Goal: Information Seeking & Learning: Learn about a topic

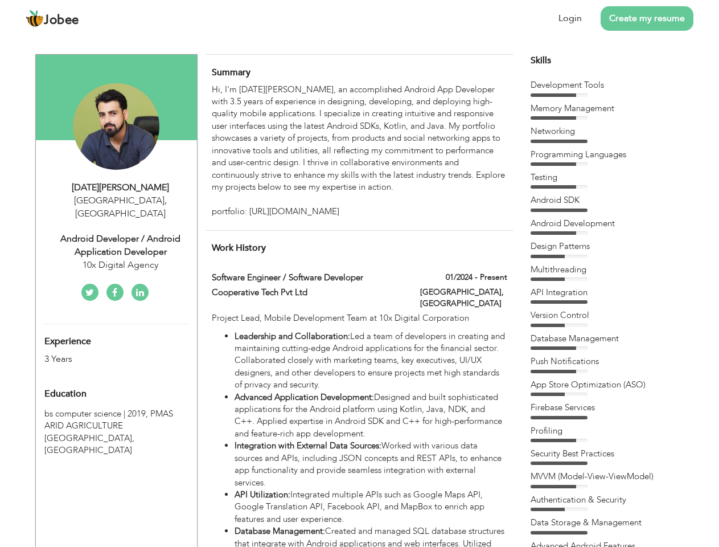
click at [116, 232] on div "Android Developer / Android Application Developer" at bounding box center [120, 245] width 153 height 26
click at [121, 187] on div "[DATE][PERSON_NAME]" at bounding box center [120, 187] width 153 height 13
click at [165, 200] on span "," at bounding box center [166, 200] width 2 height 13
click at [121, 232] on div "Android Developer / Android Application Developer" at bounding box center [120, 245] width 153 height 26
click at [121, 258] on div "10x Digital Agency" at bounding box center [120, 264] width 153 height 13
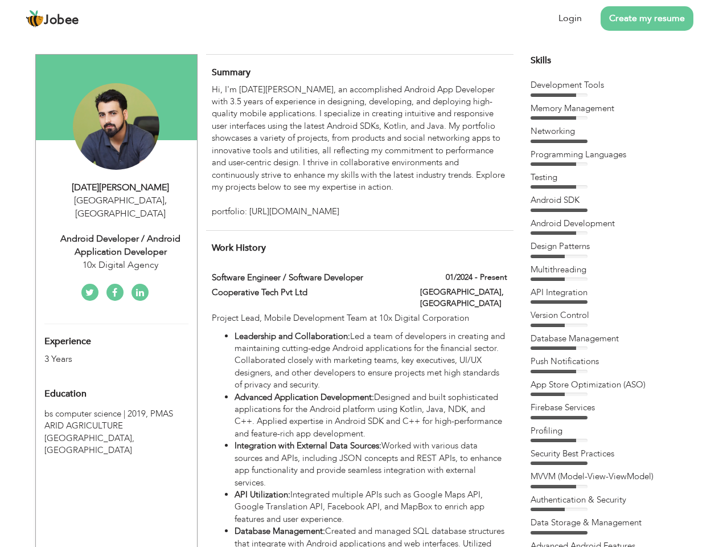
click at [116, 331] on div "Experience 3 Years" at bounding box center [103, 344] width 134 height 41
click at [103, 352] on div "3 Years" at bounding box center [102, 358] width 117 height 13
click at [116, 382] on div "Education" at bounding box center [103, 393] width 134 height 23
click at [116, 413] on span "PMAS ARID AGRICULTURE [GEOGRAPHIC_DATA], [GEOGRAPHIC_DATA]" at bounding box center [108, 432] width 129 height 48
click at [359, 151] on div "Hi, I'm [DATE][PERSON_NAME], an accomplished Android App Developer with 3.5 yea…" at bounding box center [359, 151] width 295 height 134
